Goal: Go to known website: Go to known website

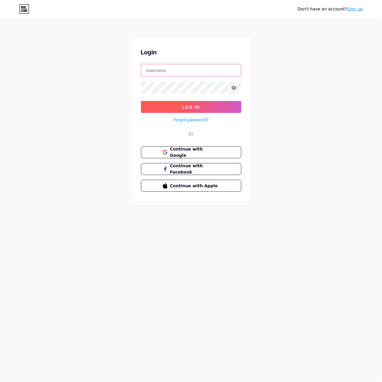
type input "[EMAIL_ADDRESS][DOMAIN_NAME]"
click at [193, 108] on span "Log In" at bounding box center [191, 107] width 18 height 5
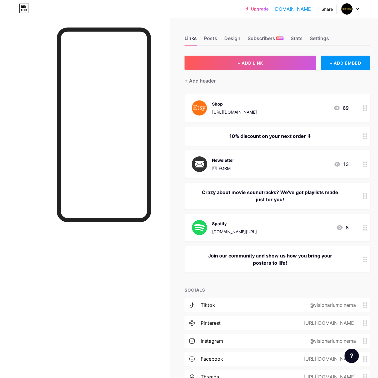
click at [309, 10] on link "[DOMAIN_NAME]" at bounding box center [292, 8] width 39 height 7
